Goal: Check status: Check status

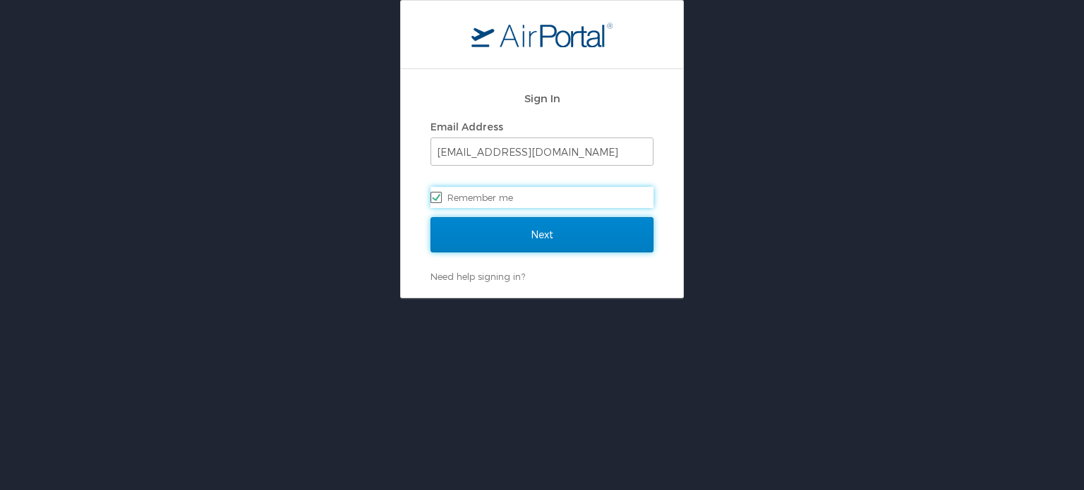
click at [584, 240] on input "Next" at bounding box center [541, 234] width 223 height 35
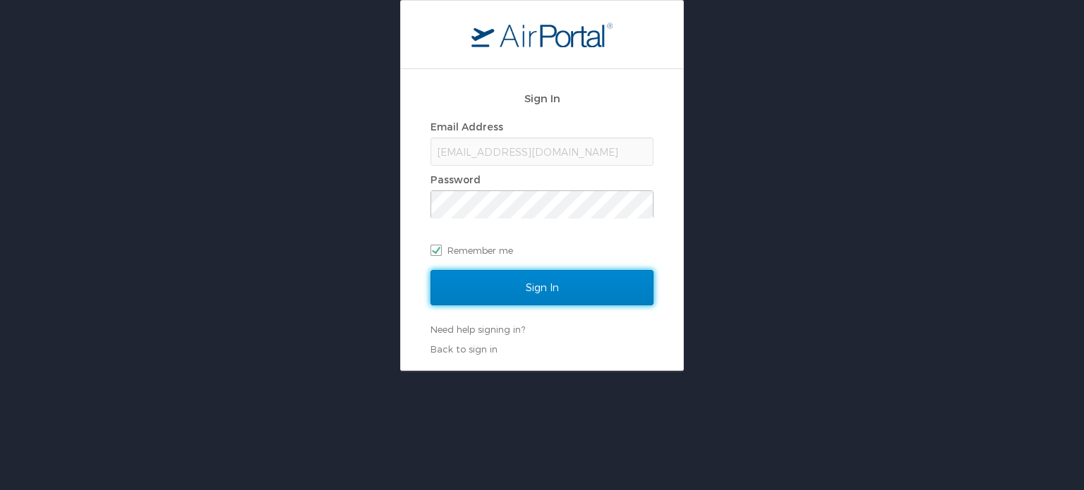
click at [569, 298] on input "Sign In" at bounding box center [541, 287] width 223 height 35
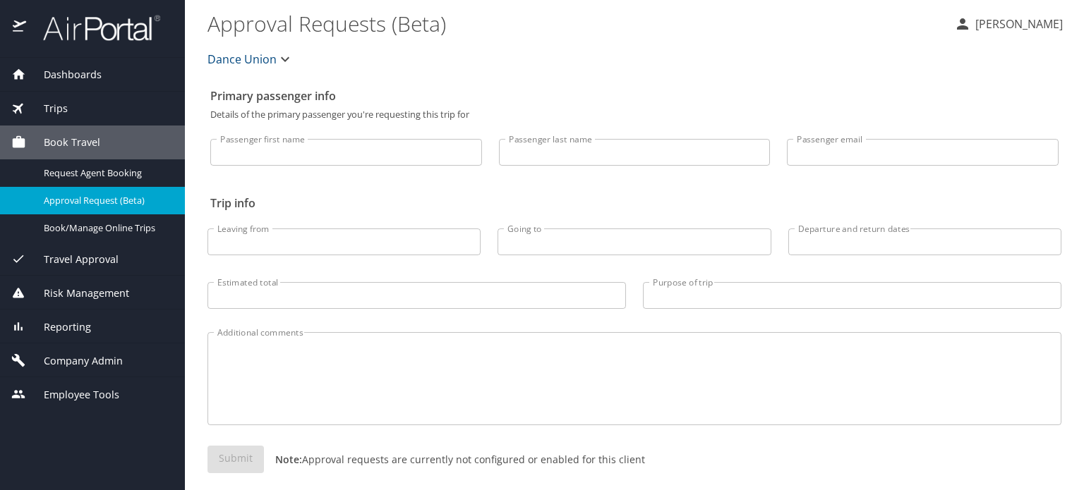
click at [90, 109] on div "Trips" at bounding box center [92, 109] width 162 height 16
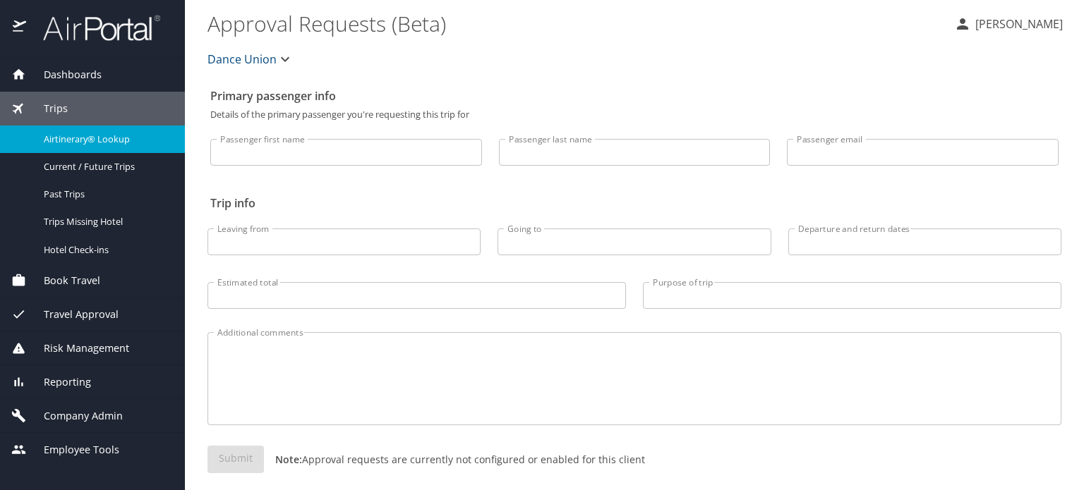
click at [133, 150] on link "Airtinerary® Lookup" at bounding box center [92, 140] width 185 height 28
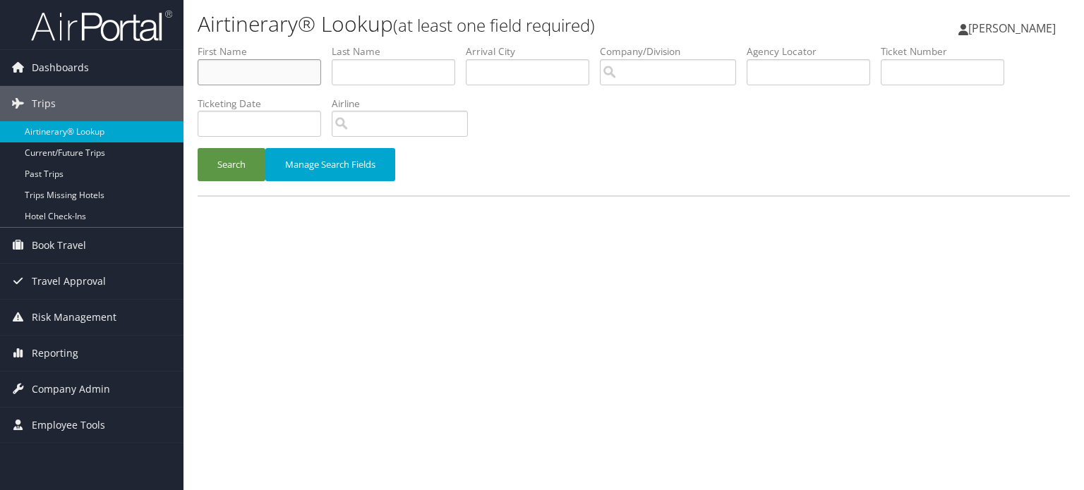
click at [252, 73] on input "text" at bounding box center [259, 72] width 123 height 26
type input "august"
click at [248, 174] on button "Search" at bounding box center [232, 164] width 68 height 33
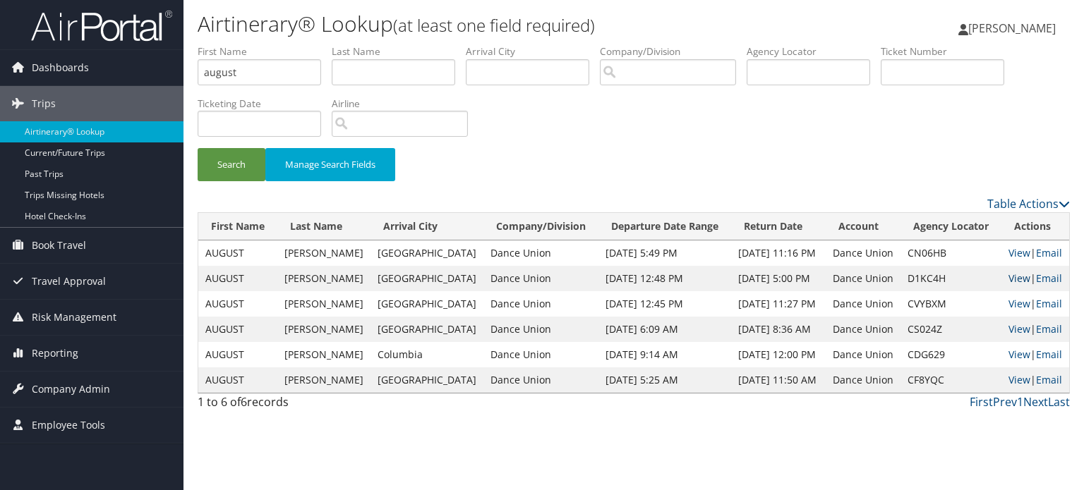
click at [1015, 279] on link "View" at bounding box center [1019, 278] width 22 height 13
click at [1016, 255] on link "View" at bounding box center [1019, 252] width 22 height 13
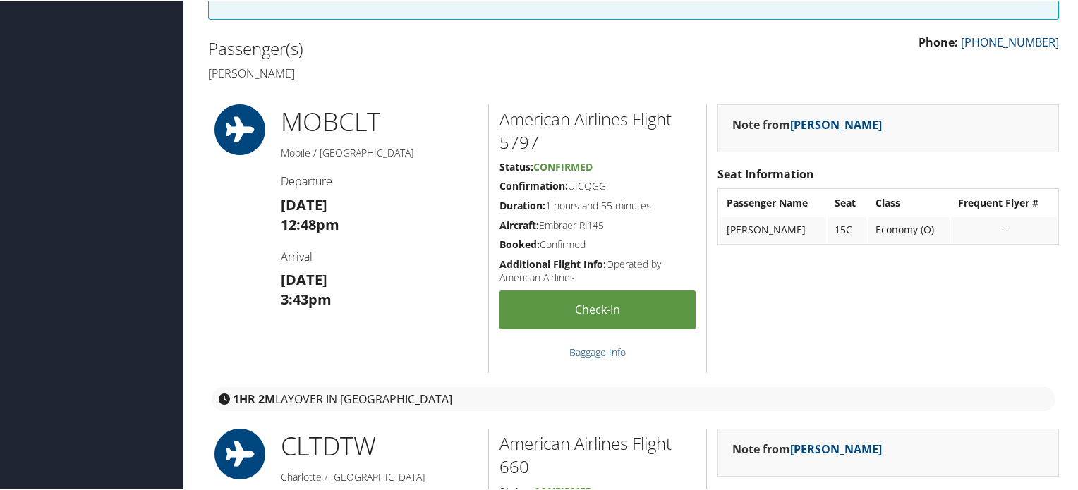
scroll to position [282, 0]
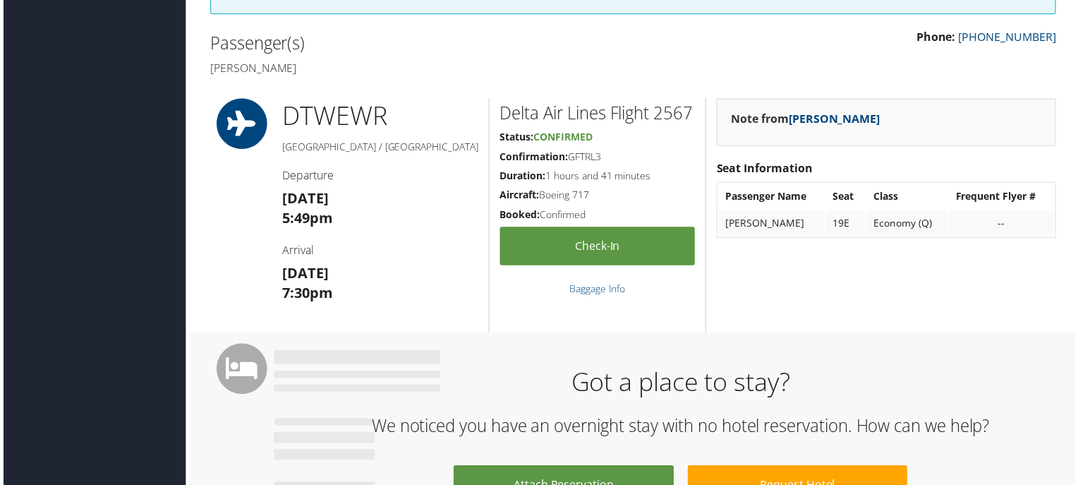
scroll to position [423, 0]
